Goal: Find specific page/section: Find specific page/section

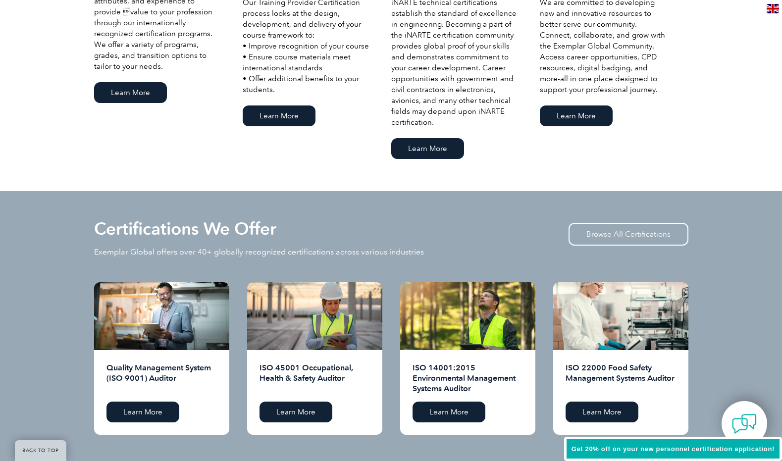
scroll to position [891, 0]
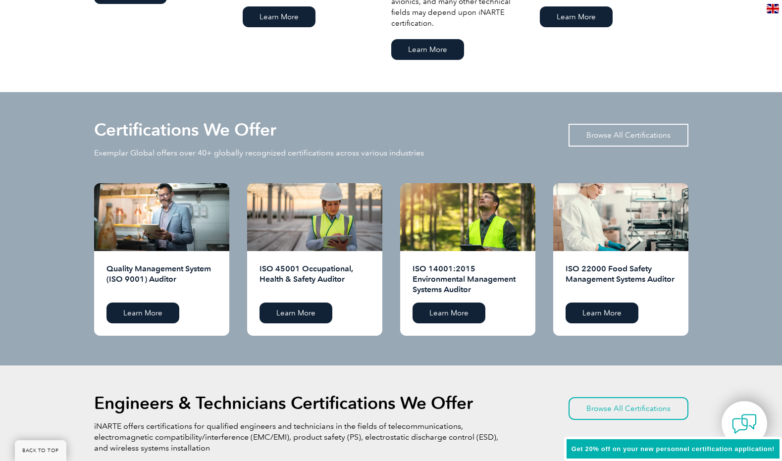
click at [620, 136] on link "Browse All Certifications" at bounding box center [628, 135] width 120 height 23
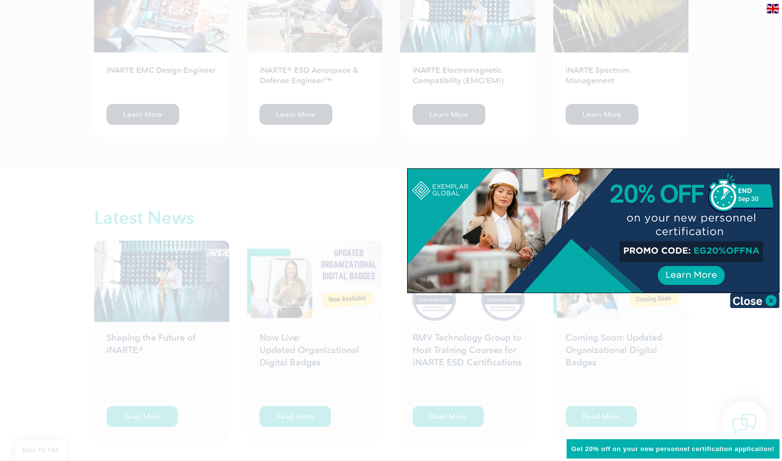
scroll to position [1386, 0]
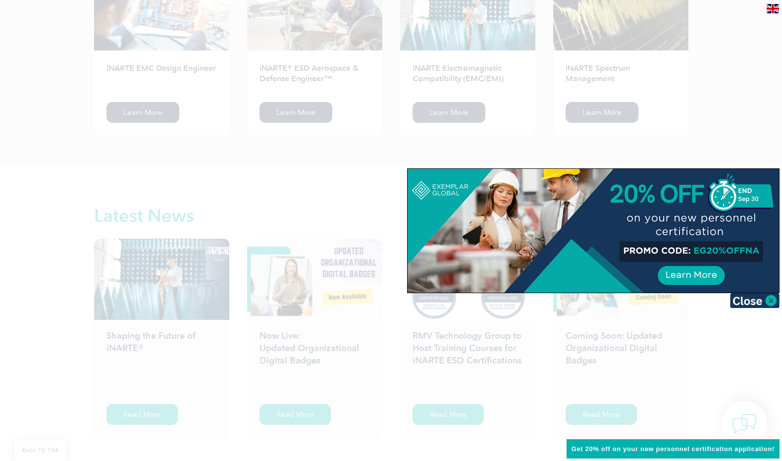
drag, startPoint x: 693, startPoint y: 251, endPoint x: 763, endPoint y: 250, distance: 70.3
click at [763, 250] on div at bounding box center [592, 231] width 371 height 124
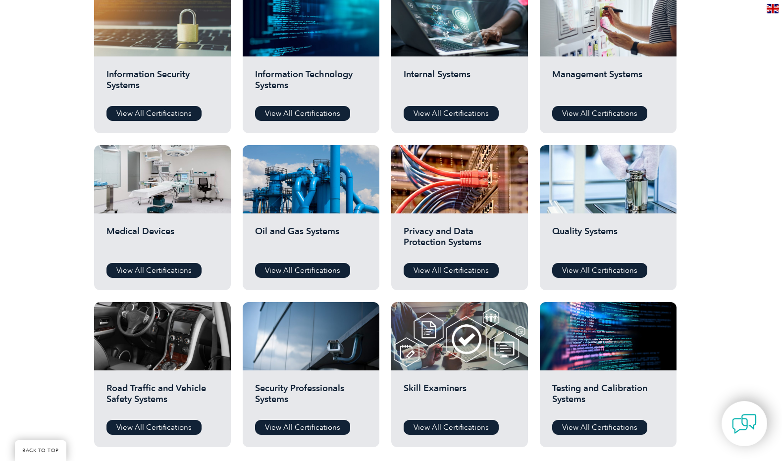
scroll to position [545, 0]
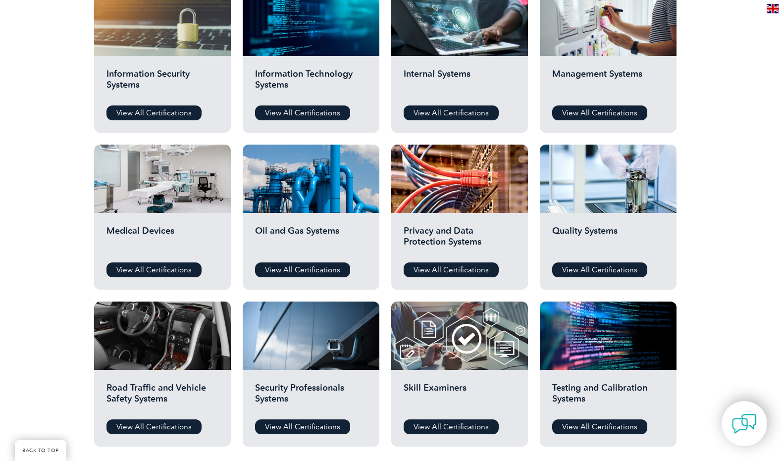
click at [157, 226] on h2 "Medical Devices" at bounding box center [162, 240] width 112 height 30
click at [137, 273] on link "View All Certifications" at bounding box center [153, 269] width 95 height 15
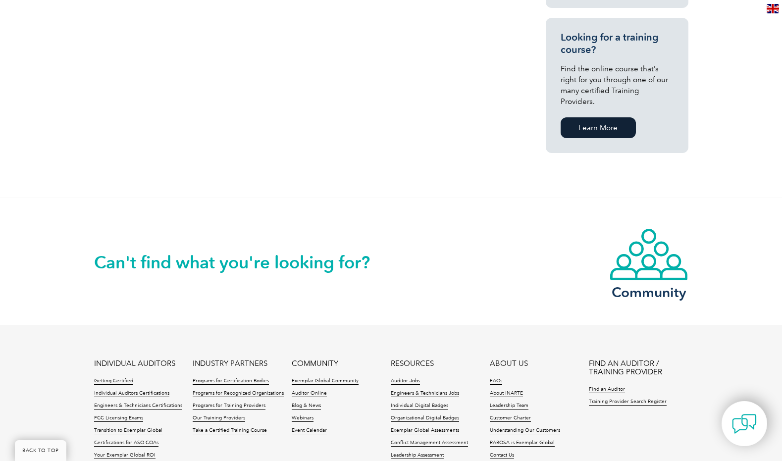
scroll to position [443, 0]
